Goal: Task Accomplishment & Management: Use online tool/utility

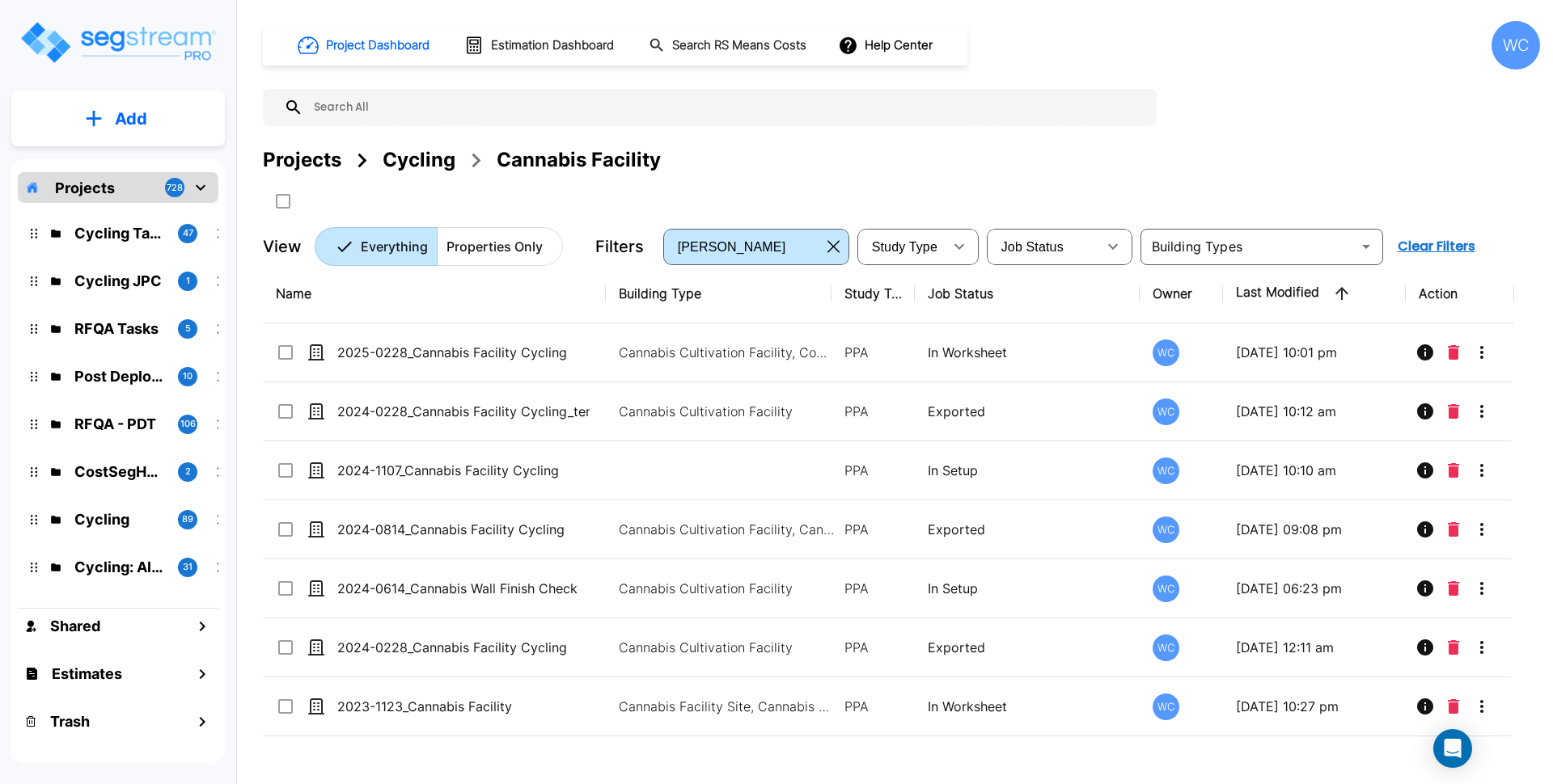
click at [418, 154] on div "Cycling" at bounding box center [418, 160] width 72 height 29
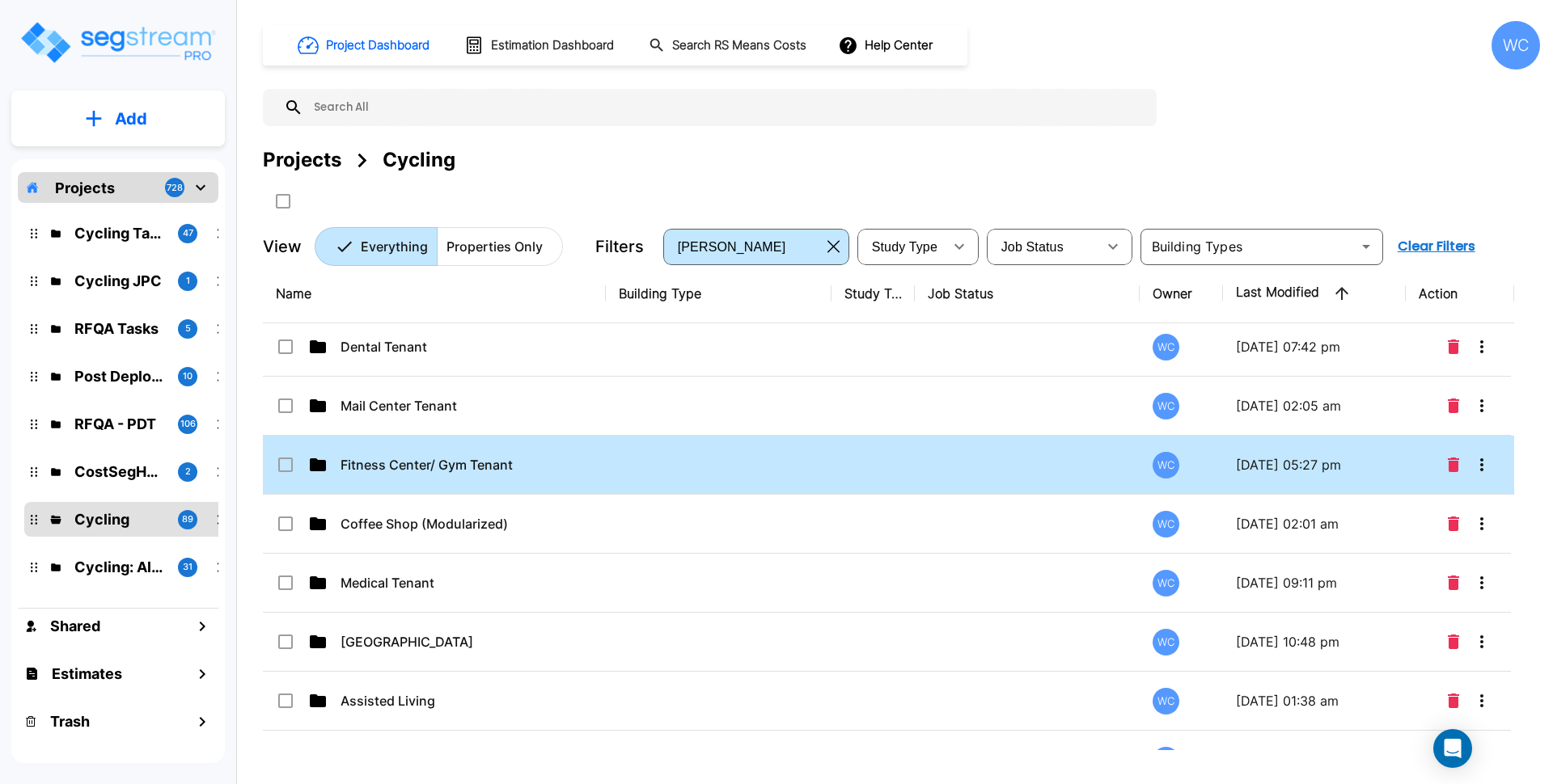
scroll to position [2527, 0]
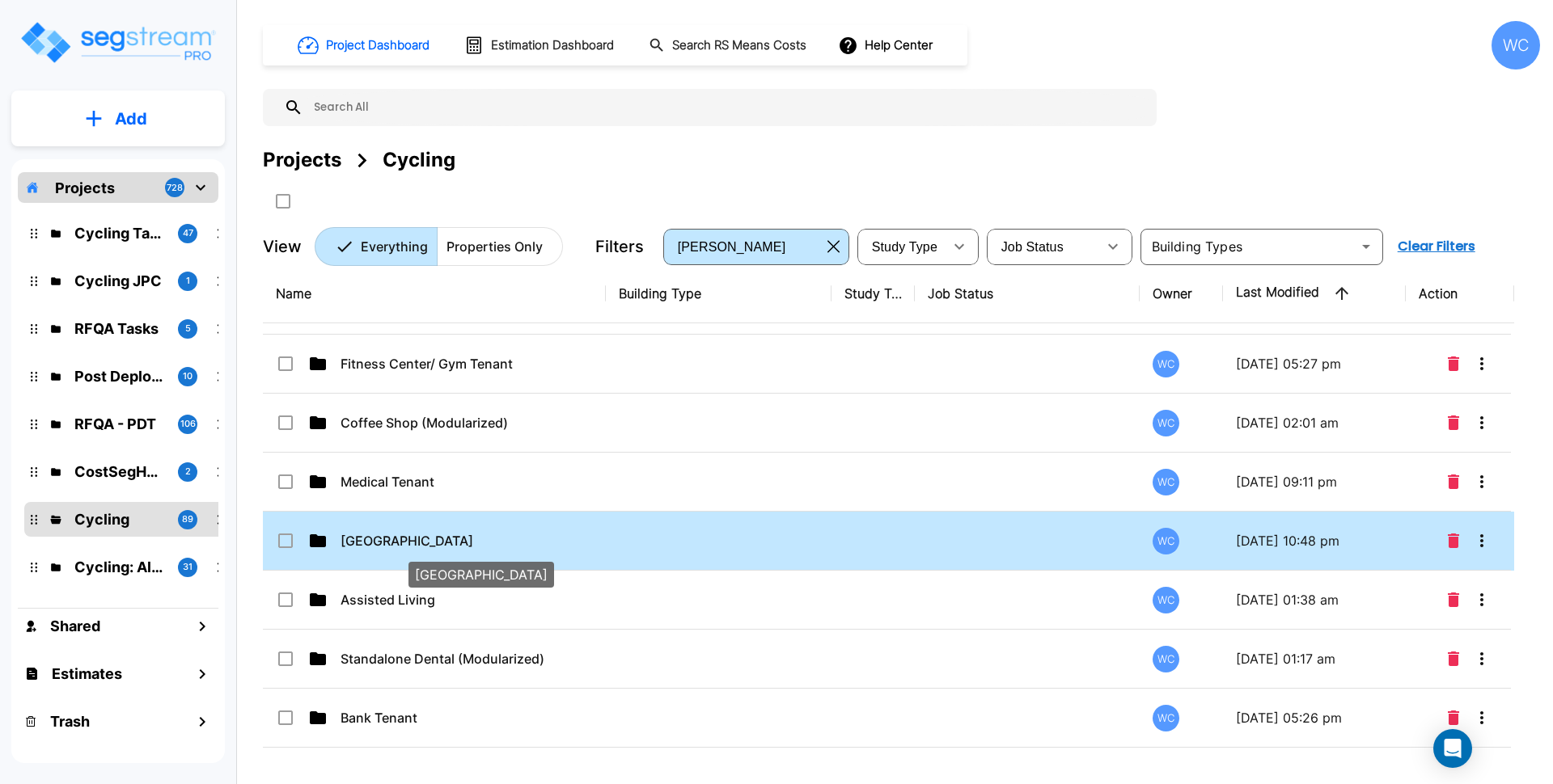
click at [500, 539] on p "[GEOGRAPHIC_DATA]" at bounding box center [467, 541] width 252 height 19
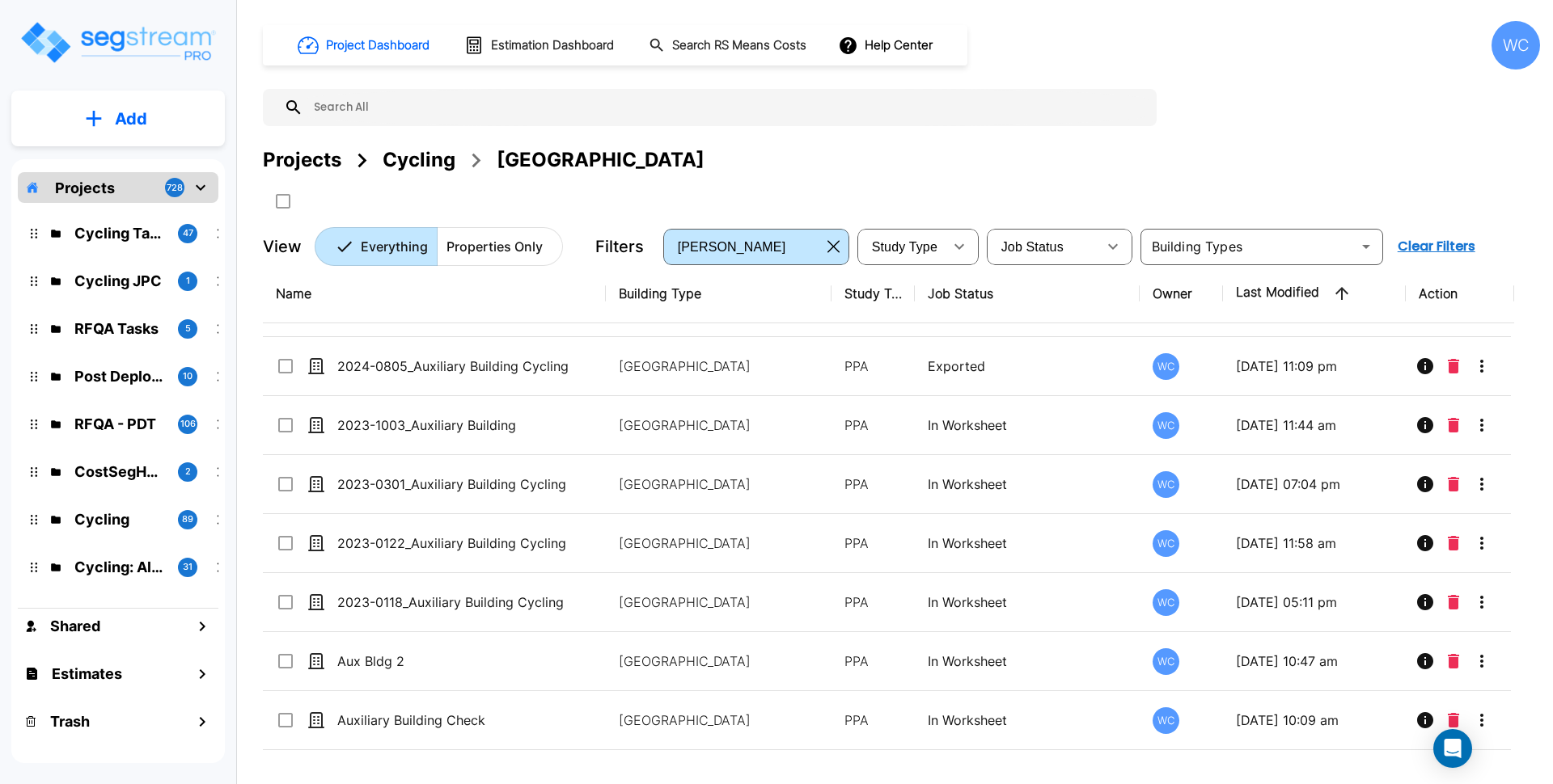
scroll to position [0, 0]
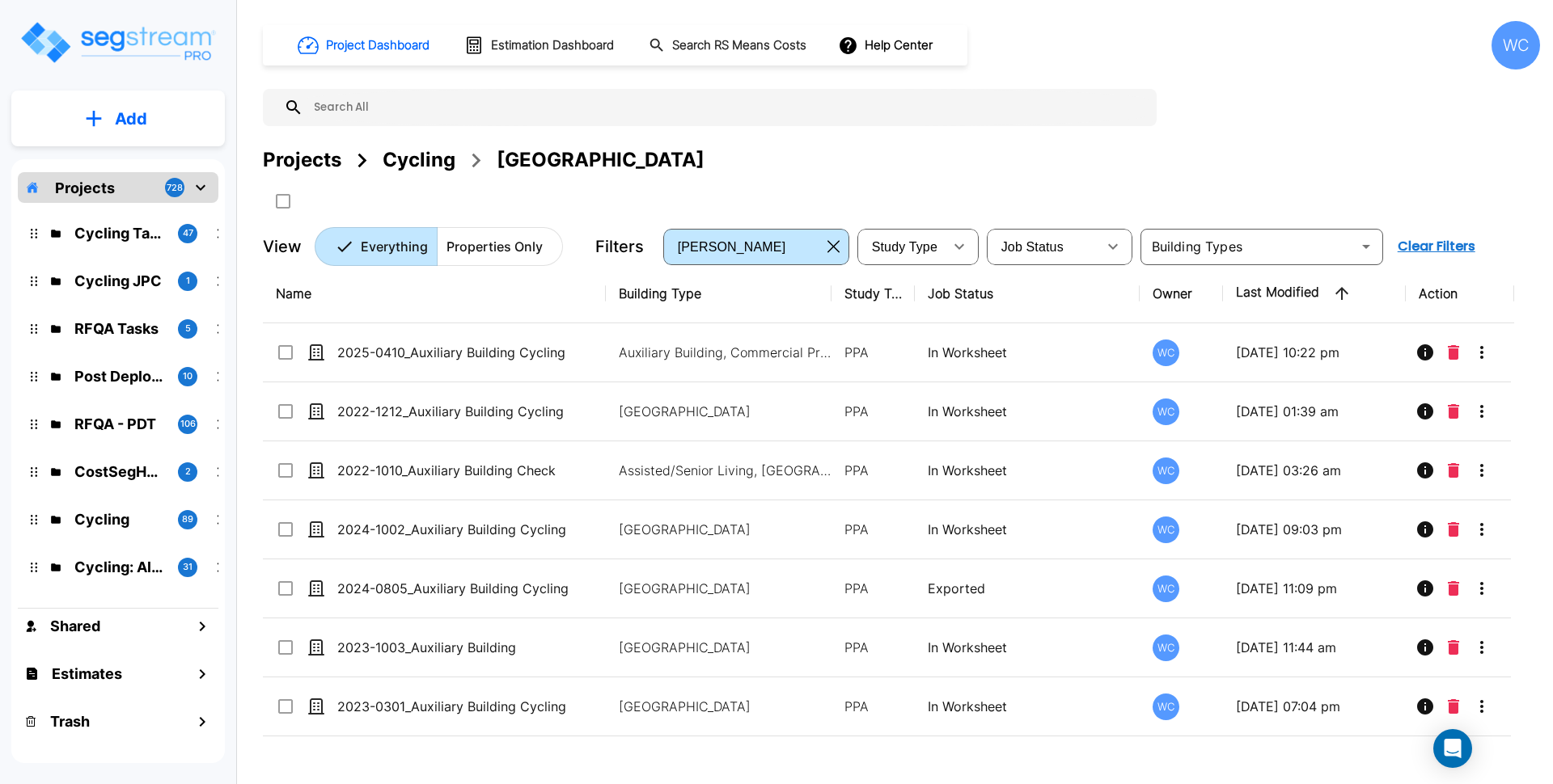
click at [133, 131] on button "Add" at bounding box center [117, 119] width 213 height 47
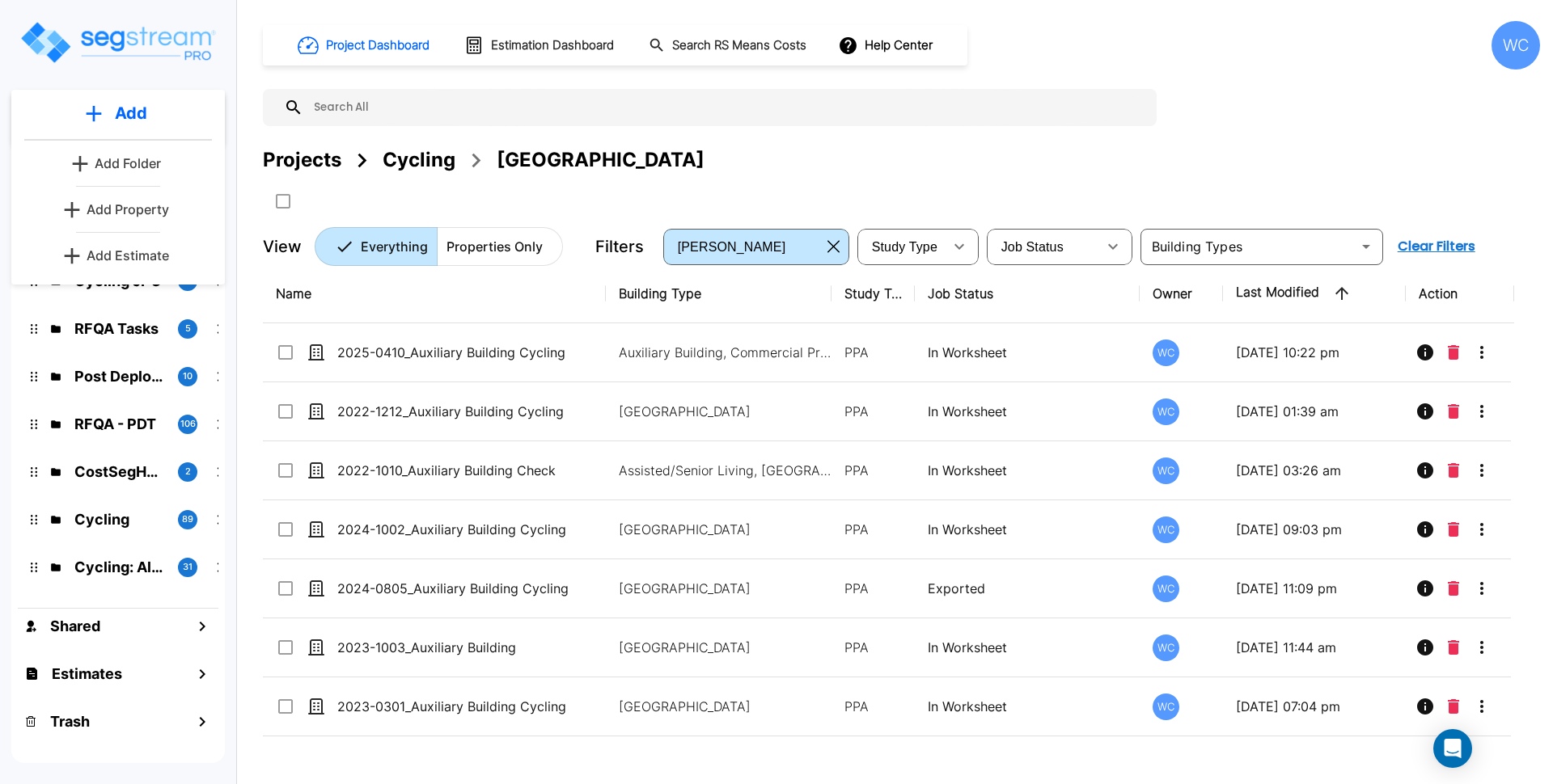
click at [123, 211] on p "Add Property" at bounding box center [128, 210] width 83 height 19
